Goal: Task Accomplishment & Management: Complete application form

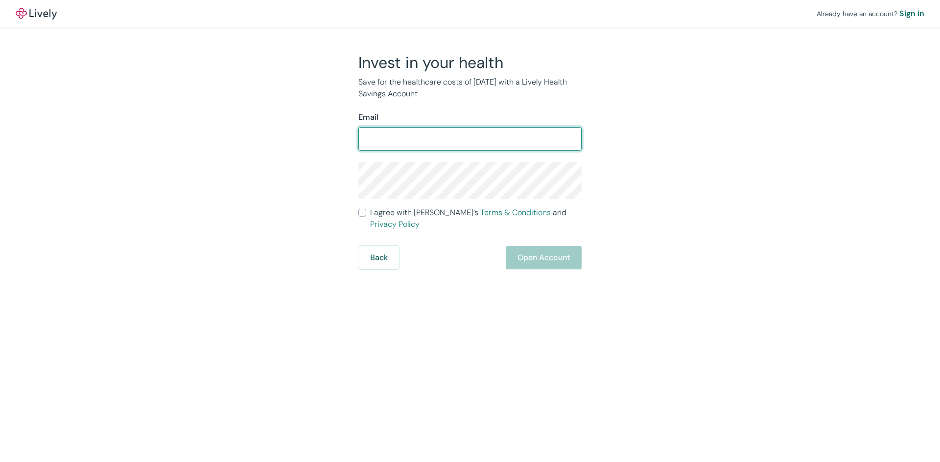
click at [383, 141] on input "Email" at bounding box center [469, 139] width 223 height 20
type input "[EMAIL_ADDRESS][DOMAIN_NAME]"
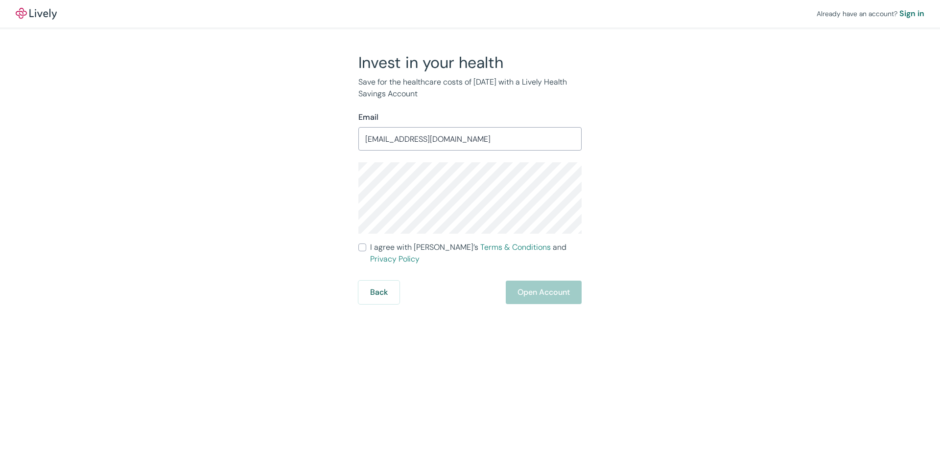
click at [536, 286] on div "Back Open Account" at bounding box center [469, 292] width 223 height 23
click at [386, 248] on span "I agree with Lively’s Terms & Conditions and Privacy Policy" at bounding box center [475, 253] width 211 height 23
click at [366, 248] on input "I agree with Lively’s Terms & Conditions and Privacy Policy" at bounding box center [362, 248] width 8 height 8
checkbox input "true"
click at [532, 283] on button "Open Account" at bounding box center [544, 292] width 76 height 23
